Goal: Information Seeking & Learning: Learn about a topic

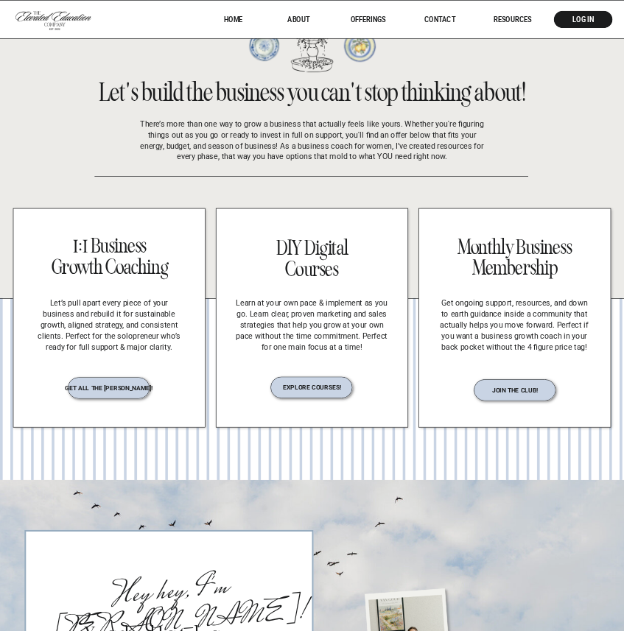
scroll to position [1688, 0]
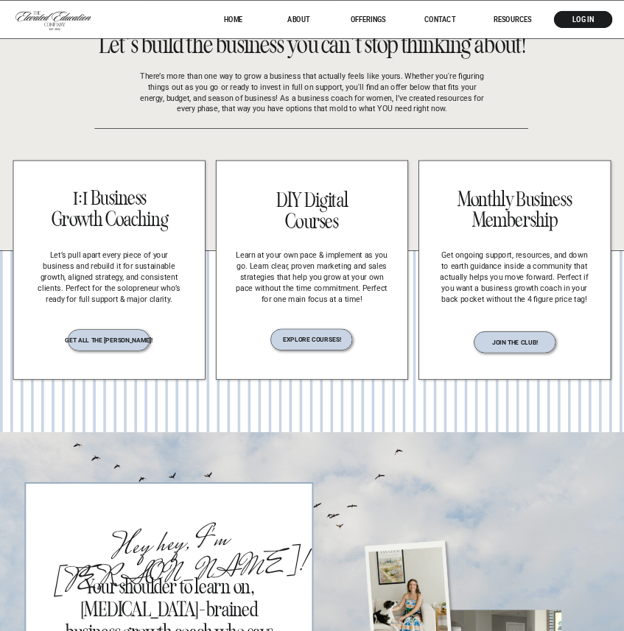
click at [321, 342] on nav "explore courses!" at bounding box center [312, 339] width 92 height 6
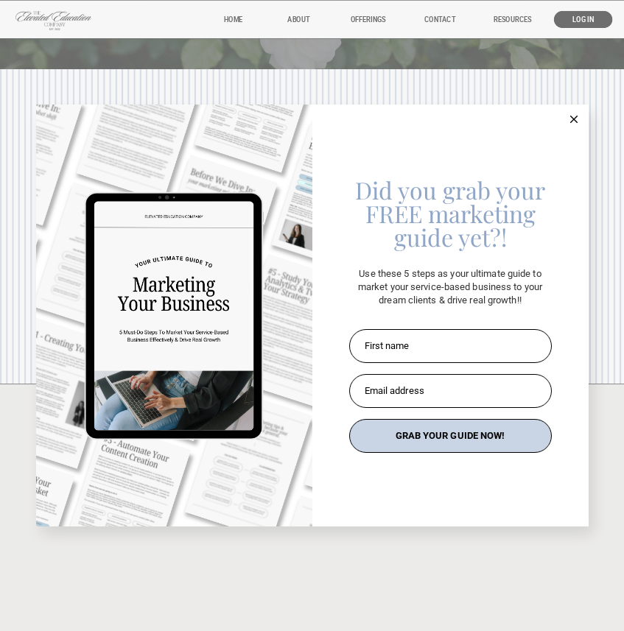
scroll to position [749, 0]
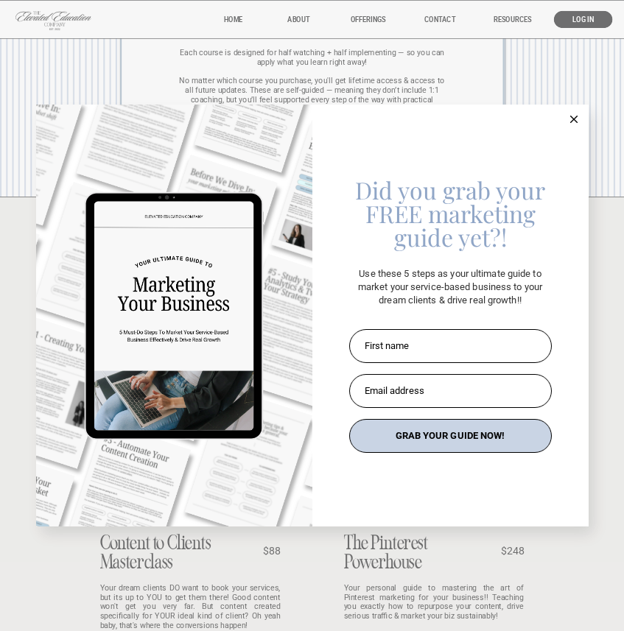
click at [573, 116] on icon at bounding box center [573, 119] width 7 height 7
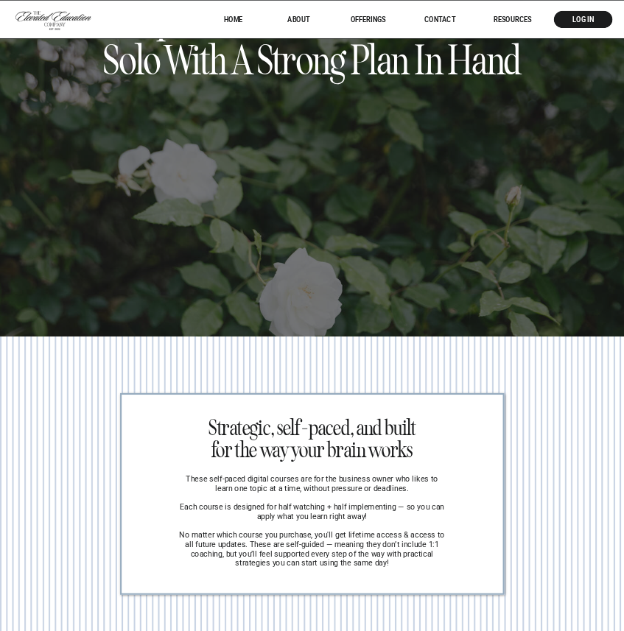
scroll to position [0, 0]
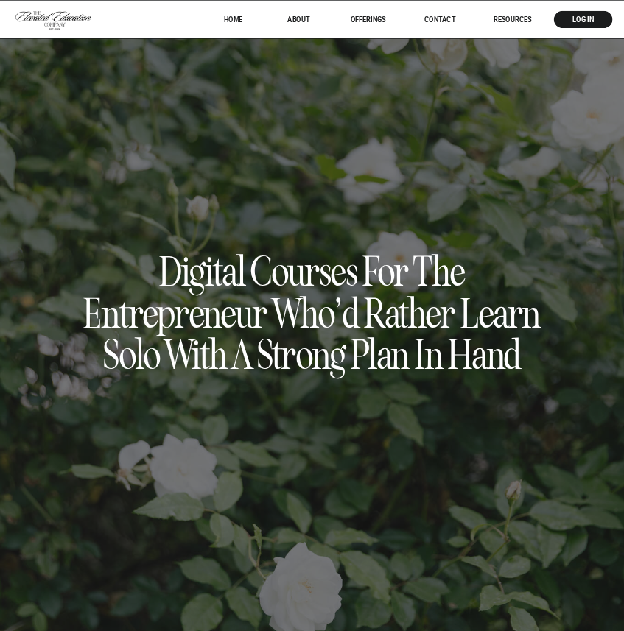
click at [303, 18] on nav "About" at bounding box center [298, 19] width 37 height 8
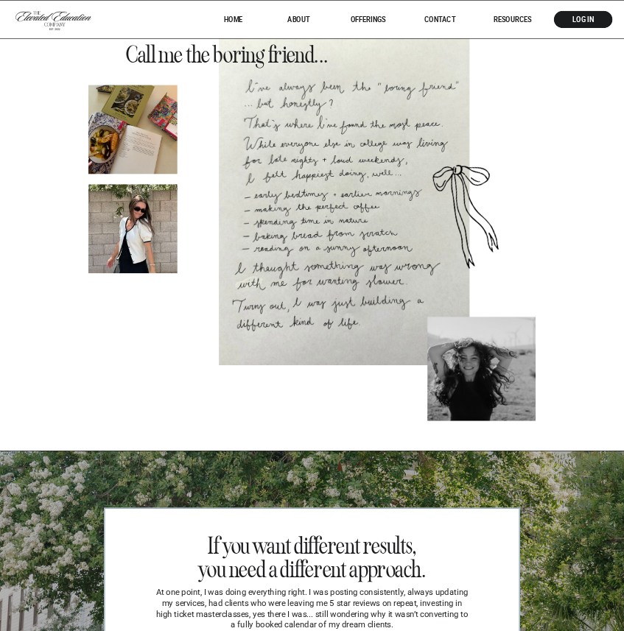
scroll to position [1216, 0]
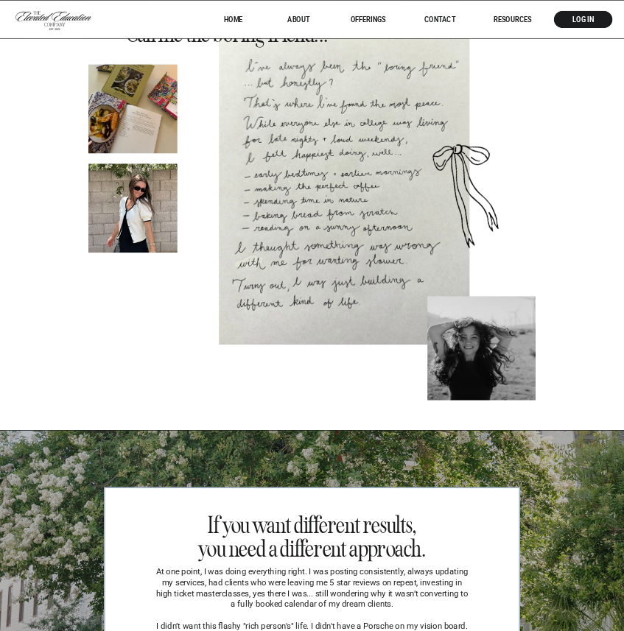
click at [515, 202] on div at bounding box center [469, 194] width 124 height 135
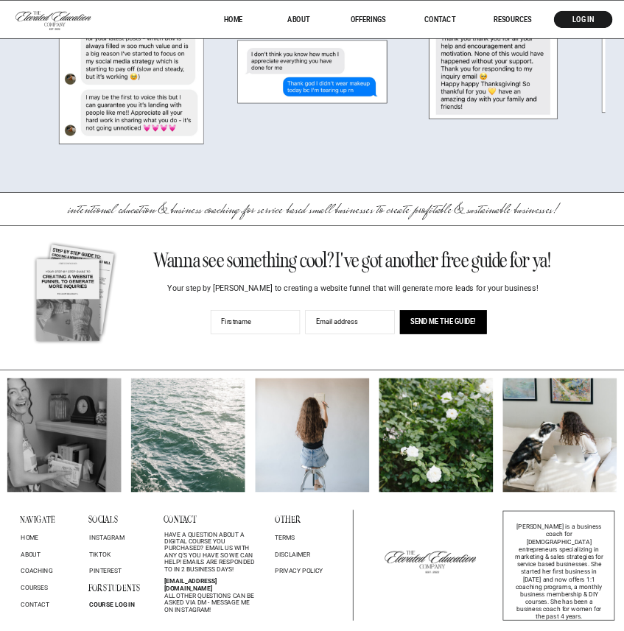
scroll to position [2646, 0]
